Goal: Transaction & Acquisition: Obtain resource

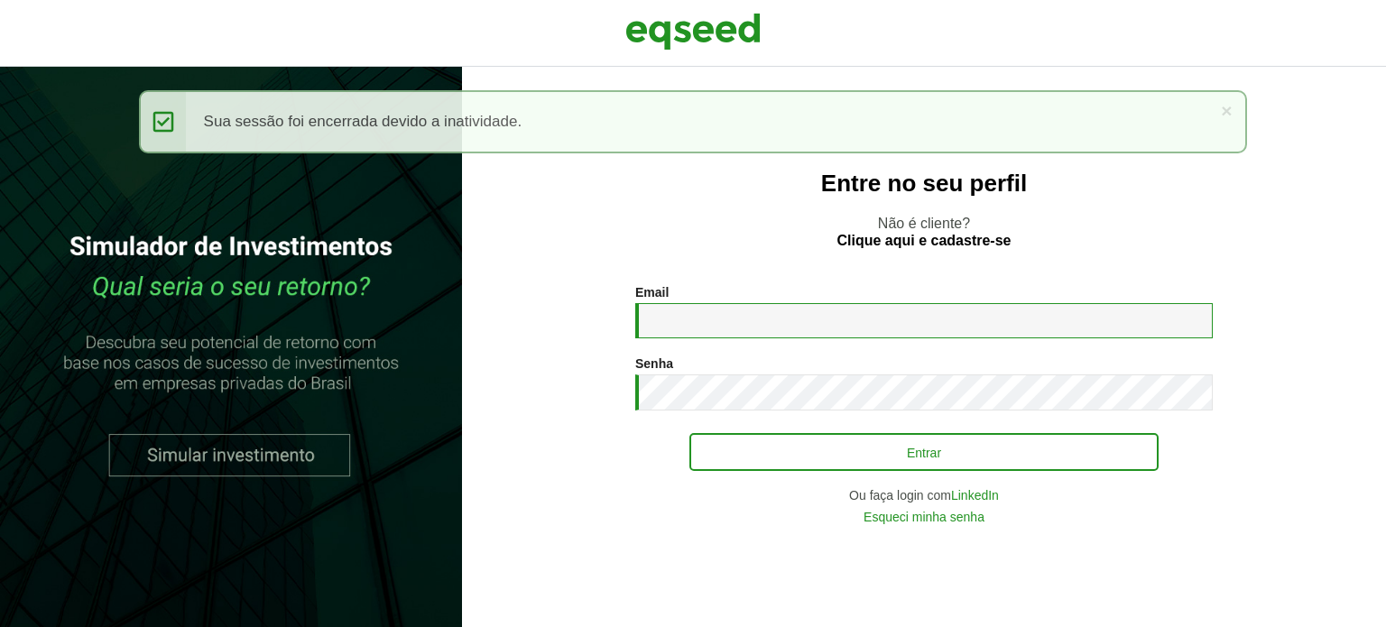
type input "**********"
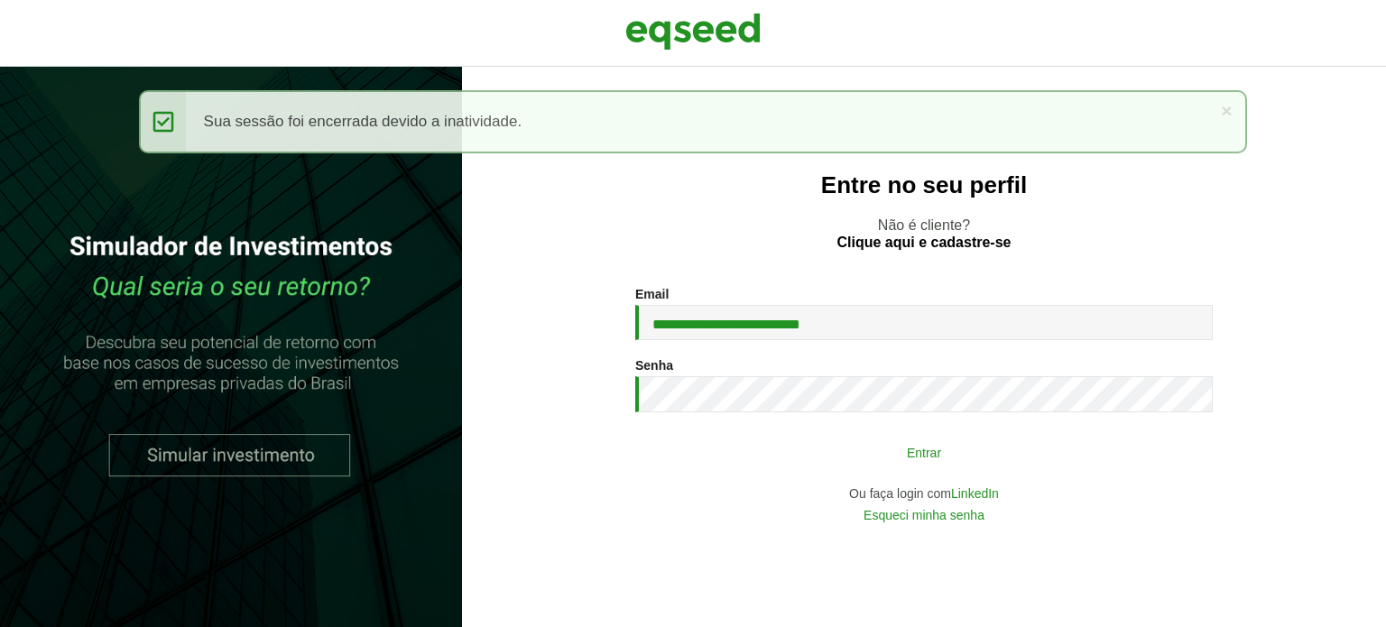
click at [907, 446] on button "Entrar" at bounding box center [923, 452] width 469 height 34
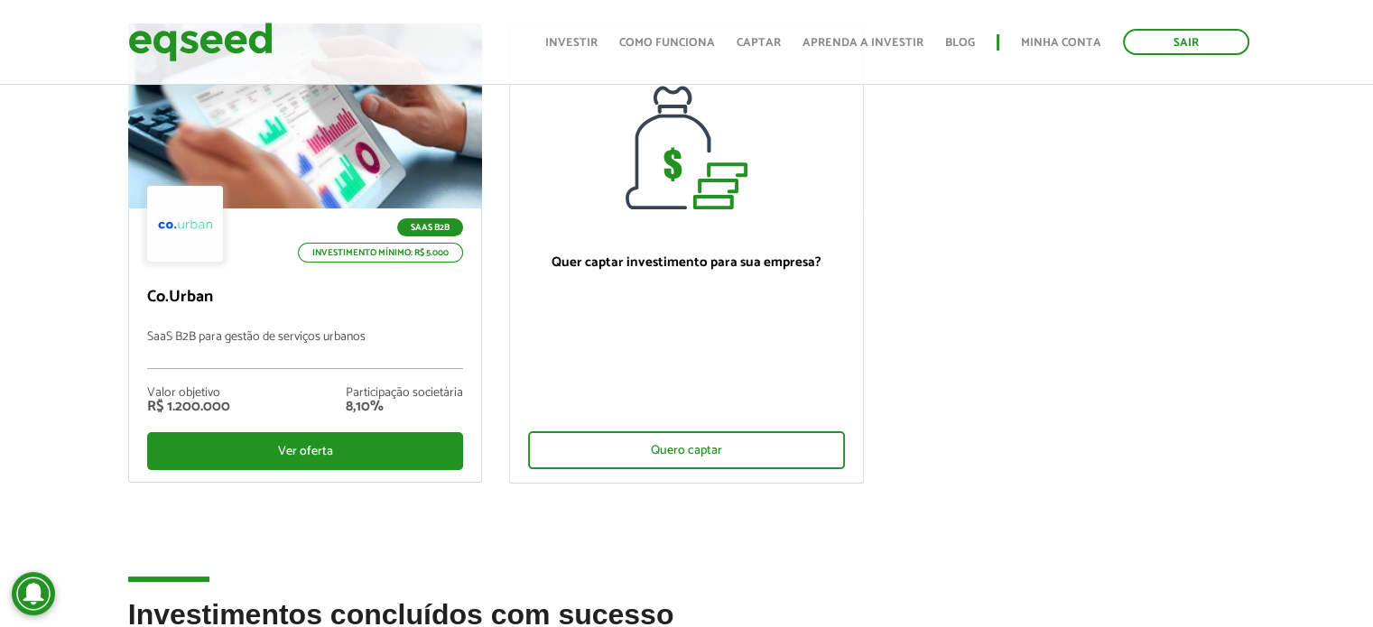
scroll to position [198, 0]
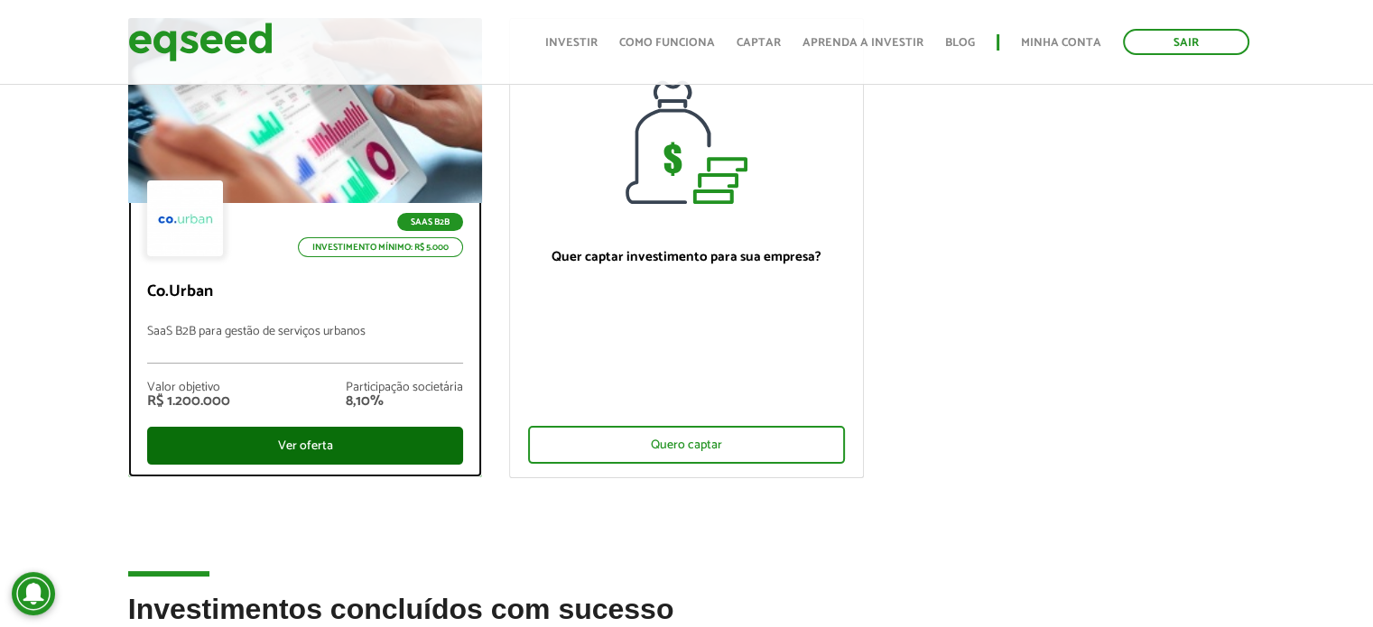
click at [390, 436] on div "Ver oferta" at bounding box center [305, 446] width 317 height 38
